Goal: Task Accomplishment & Management: Use online tool/utility

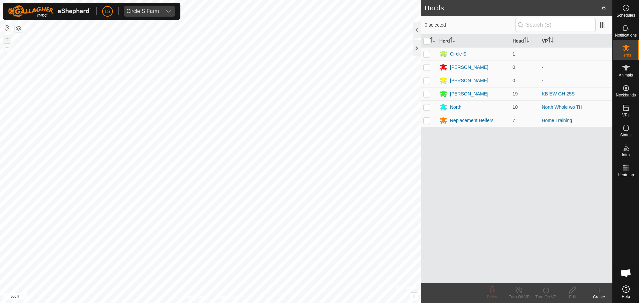
click at [7, 37] on button "+" at bounding box center [7, 39] width 8 height 8
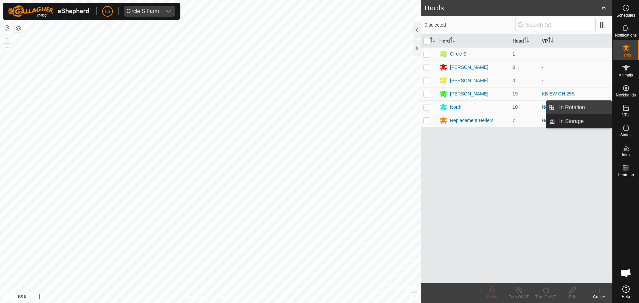
click at [595, 104] on link "In Rotation" at bounding box center [583, 107] width 57 height 13
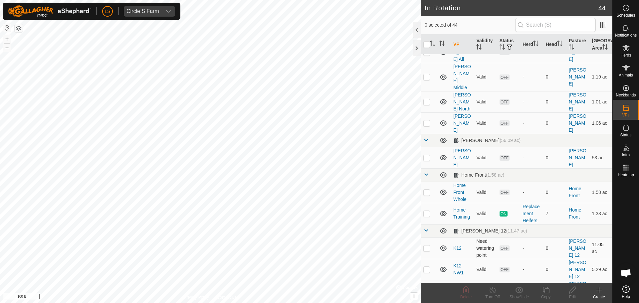
scroll to position [27, 0]
click at [427, 210] on p-checkbox at bounding box center [426, 212] width 7 height 5
checkbox input "true"
click at [547, 292] on icon at bounding box center [546, 290] width 8 height 8
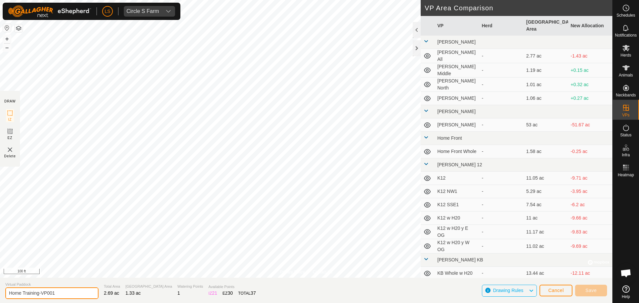
drag, startPoint x: 65, startPoint y: 292, endPoint x: 40, endPoint y: 292, distance: 25.0
click at [40, 292] on input "Home Training-VP001" at bounding box center [51, 293] width 93 height 12
type input "Home Training2"
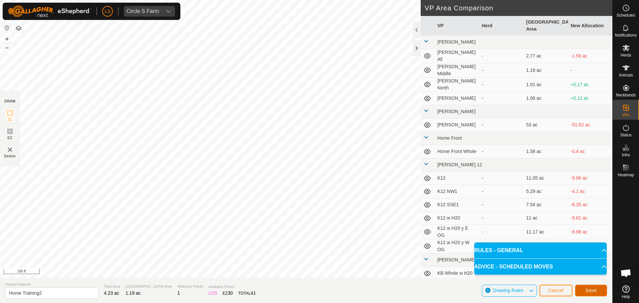
click at [588, 292] on span "Save" at bounding box center [590, 290] width 11 height 5
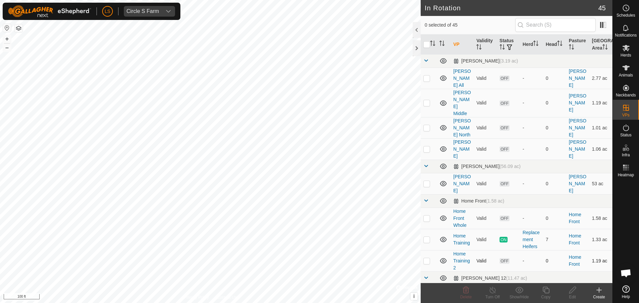
click at [426, 258] on p-checkbox at bounding box center [426, 260] width 7 height 5
click at [425, 258] on p-checkbox at bounding box center [426, 260] width 7 height 5
checkbox input "false"
click at [627, 49] on icon at bounding box center [625, 48] width 7 height 6
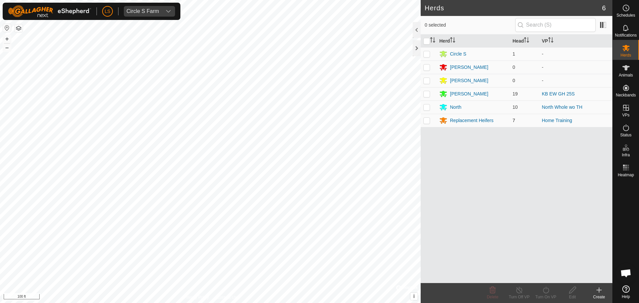
click at [428, 122] on p-checkbox at bounding box center [426, 120] width 7 height 5
checkbox input "true"
click at [548, 291] on icon at bounding box center [546, 290] width 8 height 8
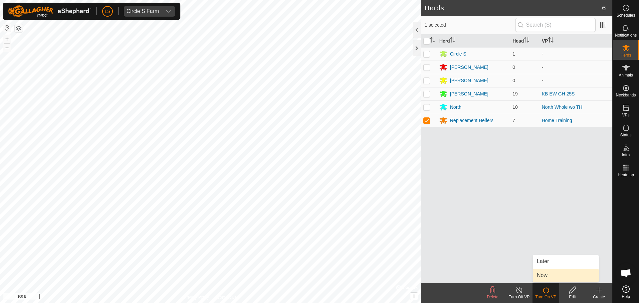
click at [552, 275] on link "Now" at bounding box center [566, 275] width 66 height 13
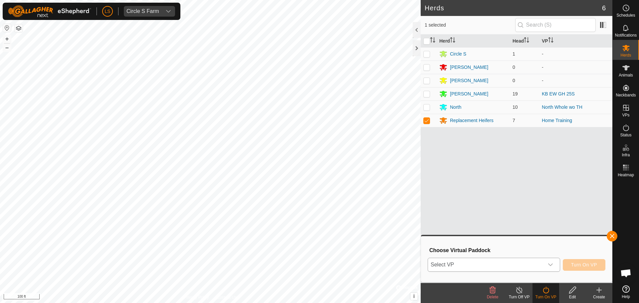
click at [535, 265] on span "Select VP" at bounding box center [486, 264] width 116 height 13
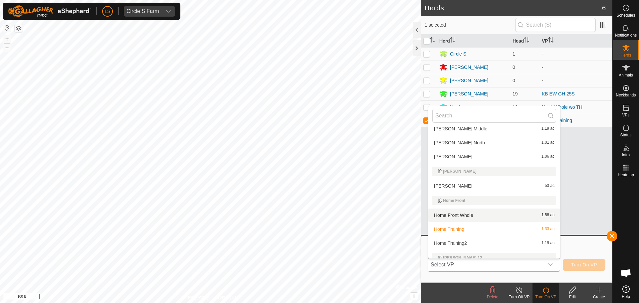
scroll to position [34, 0]
click at [503, 228] on li "Home Training 1.33 ac" at bounding box center [494, 227] width 132 height 13
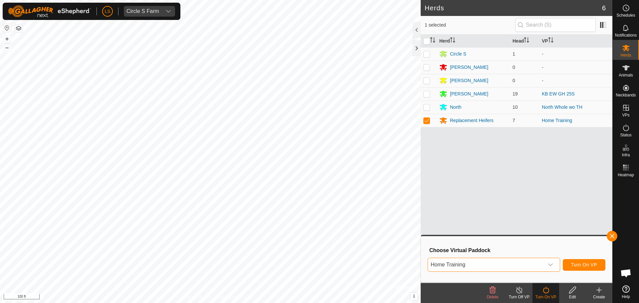
click at [491, 266] on span "Home Training" at bounding box center [486, 264] width 116 height 13
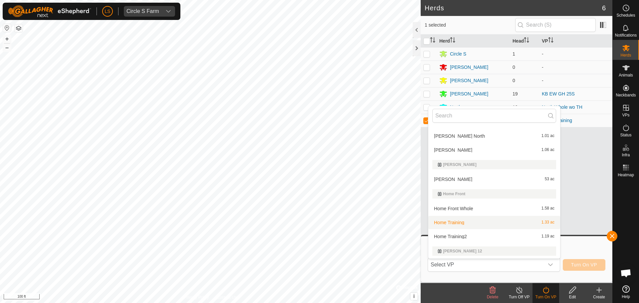
scroll to position [40, 0]
click at [482, 238] on li "Home Training2 1.19 ac" at bounding box center [494, 236] width 132 height 13
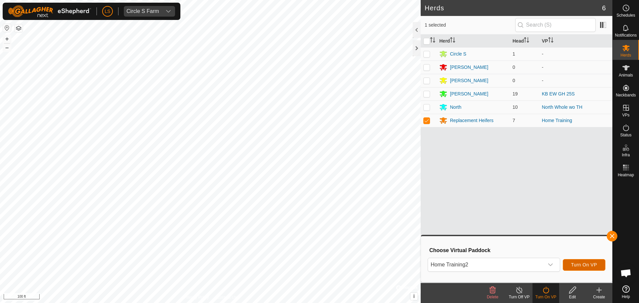
click at [586, 265] on span "Turn On VP" at bounding box center [584, 264] width 26 height 5
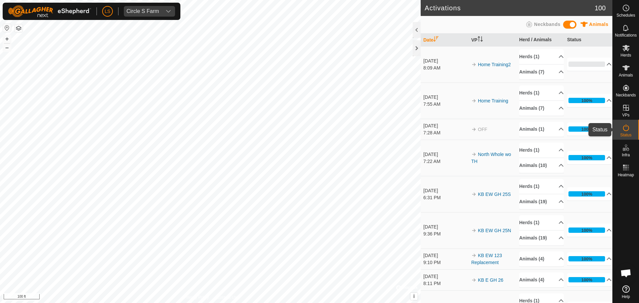
click at [628, 121] on div "Status" at bounding box center [626, 130] width 26 height 20
click at [548, 109] on p-accordion-header "Animals (7)" at bounding box center [541, 108] width 45 height 15
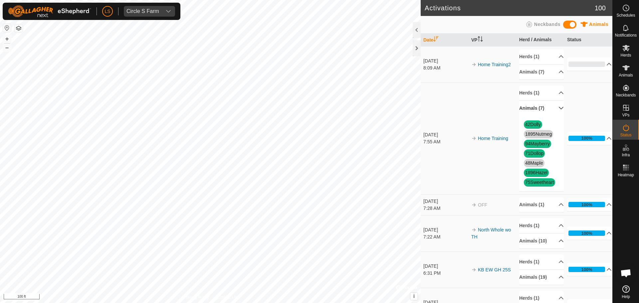
click at [548, 109] on p-accordion-header "Animals (7)" at bounding box center [541, 108] width 45 height 15
